Goal: Task Accomplishment & Management: Use online tool/utility

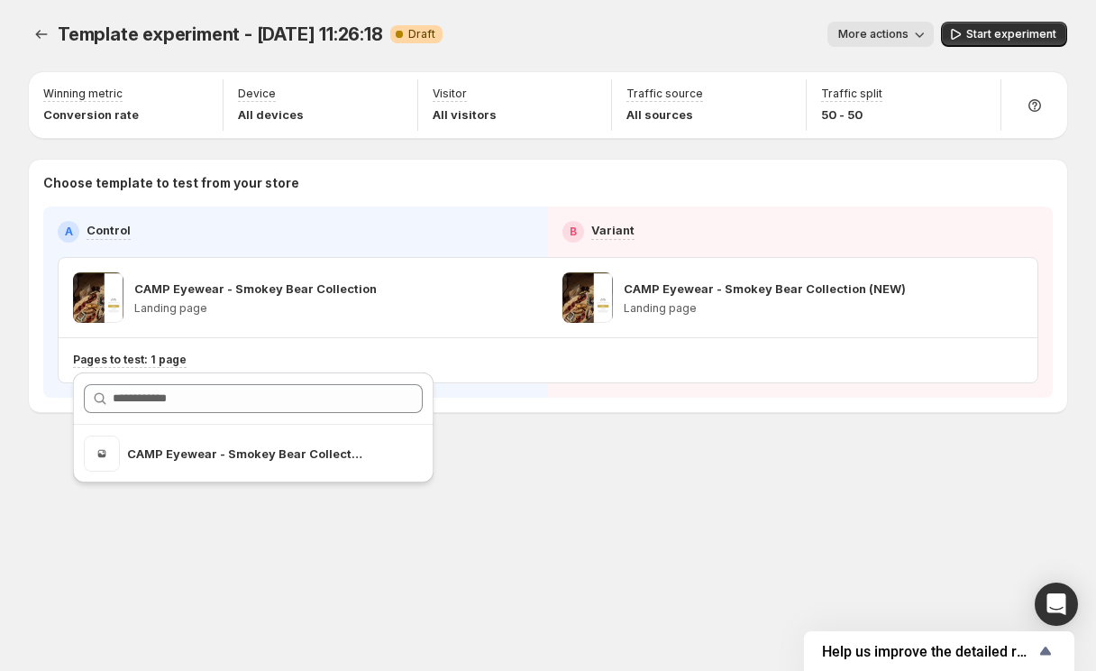
click at [925, 36] on icon "button" at bounding box center [919, 34] width 18 height 18
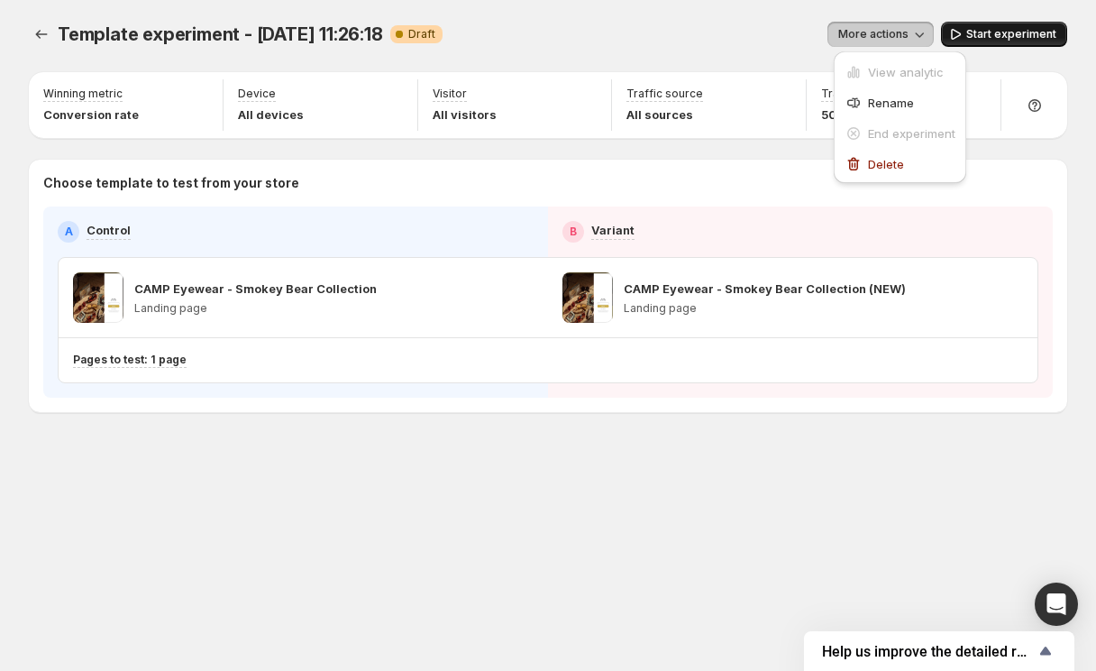
click at [976, 35] on span "Start experiment" at bounding box center [1011, 34] width 90 height 14
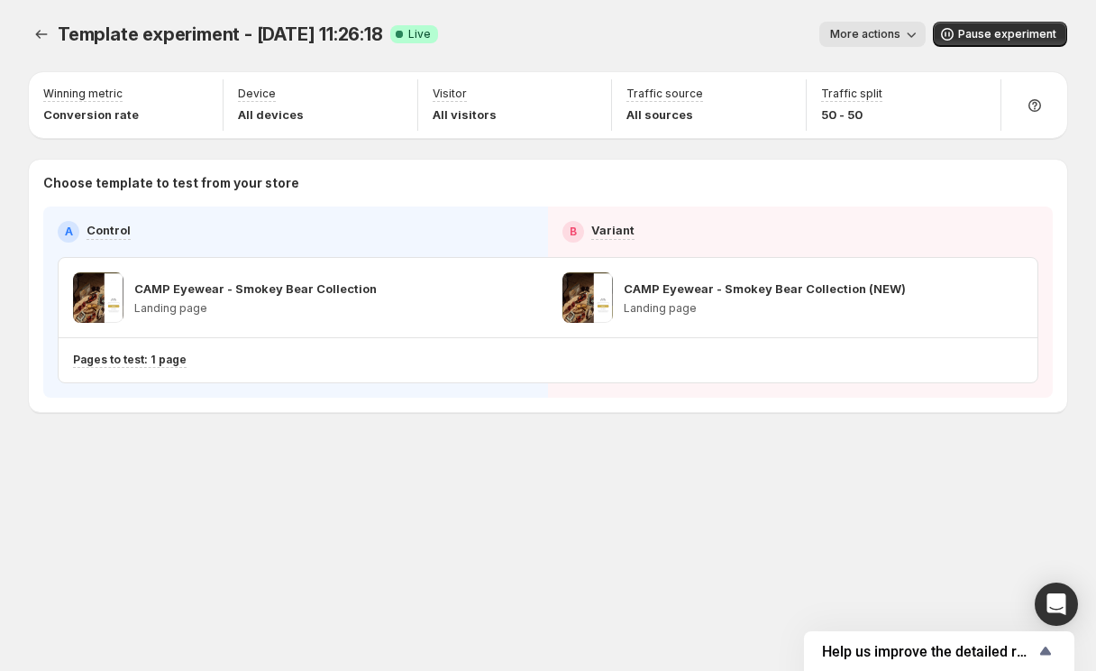
click at [900, 36] on span "More actions" at bounding box center [865, 34] width 70 height 14
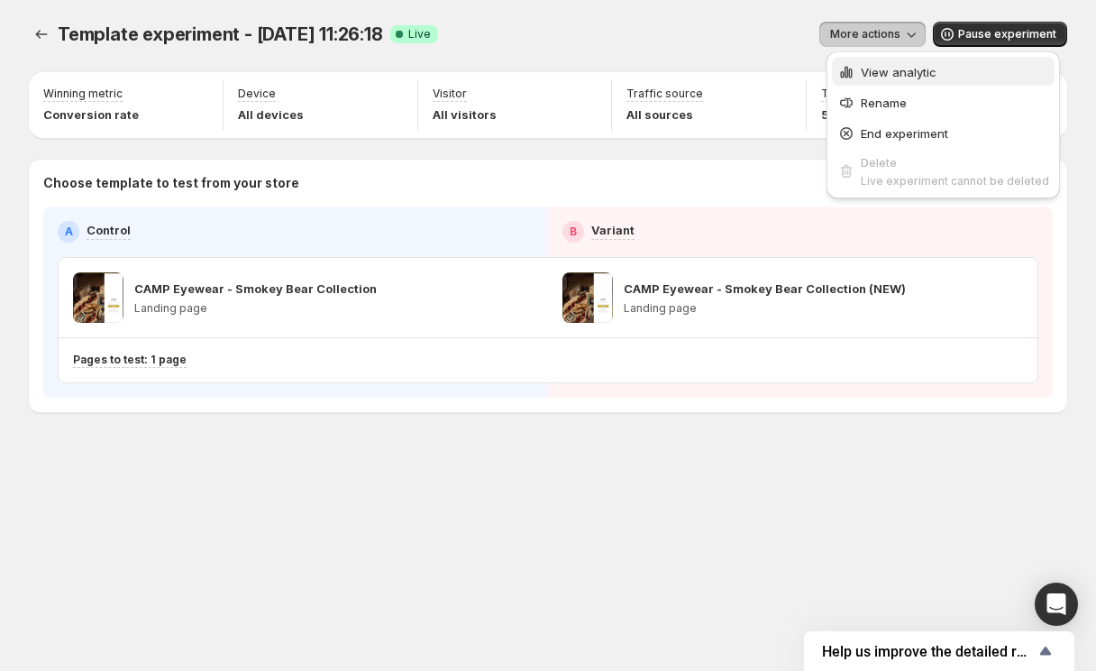
click at [895, 68] on span "View analytic" at bounding box center [899, 72] width 76 height 14
